Goal: Task Accomplishment & Management: Use online tool/utility

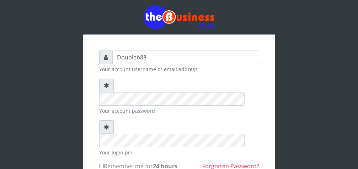
scroll to position [18, 0]
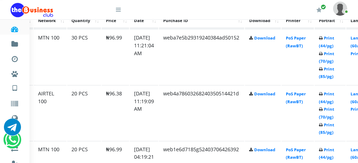
scroll to position [417, 34]
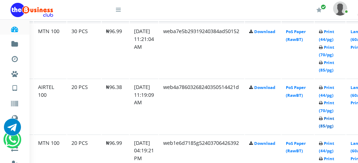
click at [334, 119] on link "Print (85/pg)" at bounding box center [326, 121] width 15 height 13
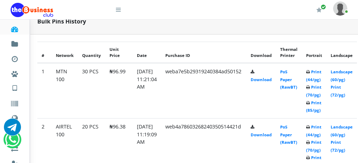
scroll to position [351, 80]
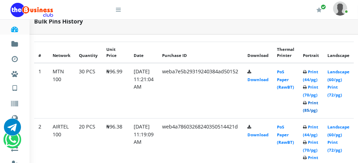
click at [318, 106] on link "Print (85/pg)" at bounding box center [310, 106] width 15 height 13
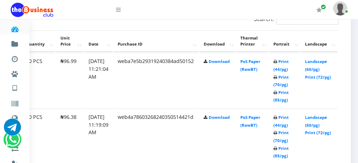
scroll to position [405, 80]
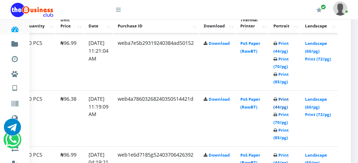
click at [288, 100] on link "Print (44/pg)" at bounding box center [280, 102] width 15 height 13
